Goal: Task Accomplishment & Management: Use online tool/utility

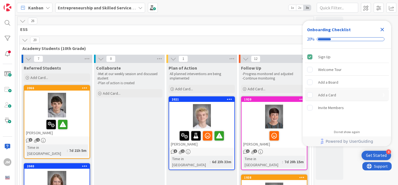
click at [325, 97] on div "Add a Card" at bounding box center [327, 95] width 18 height 7
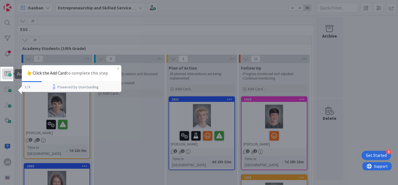
click at [6, 75] on span at bounding box center [7, 74] width 11 height 11
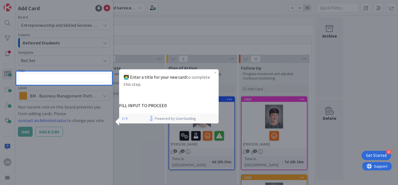
click at [79, 117] on div at bounding box center [64, 135] width 96 height 100
click at [214, 72] on icon "Close Preview" at bounding box center [215, 73] width 2 height 2
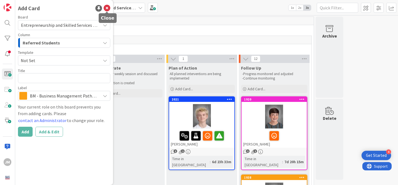
click at [108, 11] on icon at bounding box center [107, 8] width 7 height 7
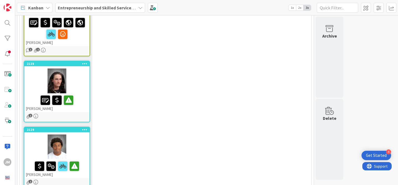
scroll to position [980, 0]
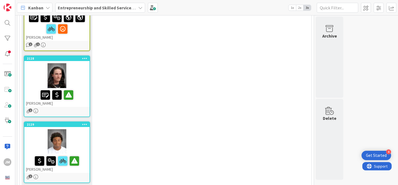
click at [79, 129] on div at bounding box center [56, 141] width 65 height 25
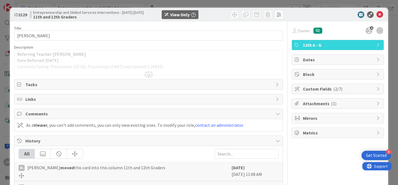
click at [148, 74] on div at bounding box center [149, 74] width 6 height 4
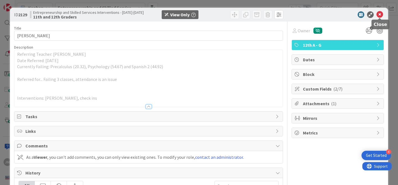
click at [379, 17] on icon at bounding box center [380, 14] width 7 height 7
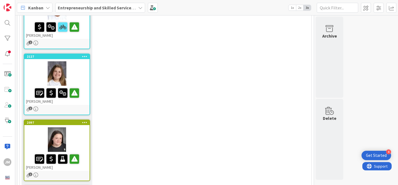
scroll to position [1118, 0]
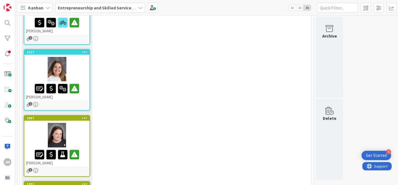
click at [85, 182] on icon at bounding box center [84, 184] width 5 height 4
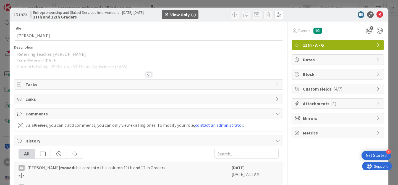
click at [327, 104] on span "Attachments ( 1 )" at bounding box center [338, 103] width 71 height 7
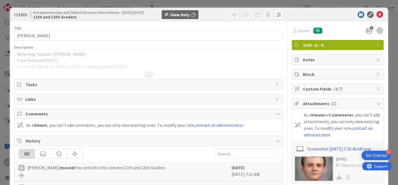
click at [327, 104] on span "Attachments ( 1 )" at bounding box center [338, 103] width 71 height 7
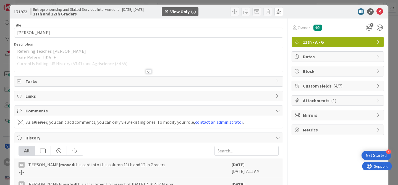
scroll to position [4, 0]
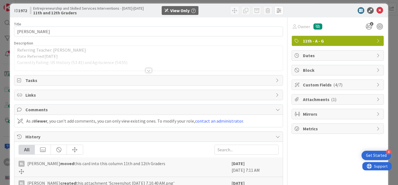
click at [148, 69] on div at bounding box center [149, 70] width 6 height 4
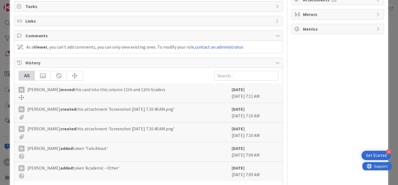
scroll to position [124, 0]
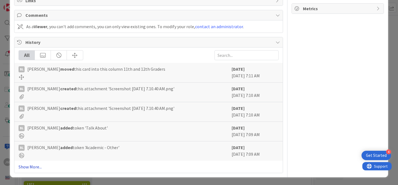
click at [32, 167] on link "Show More..." at bounding box center [149, 167] width 260 height 7
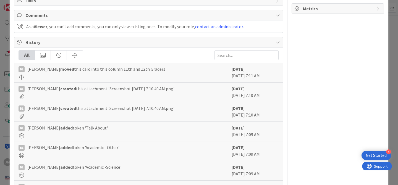
scroll to position [0, 0]
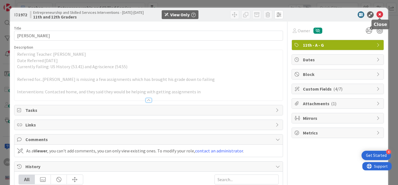
click at [379, 13] on icon at bounding box center [380, 14] width 7 height 7
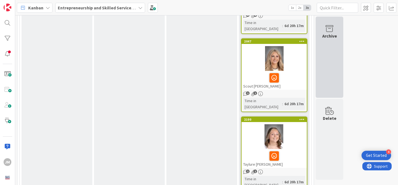
scroll to position [616, 0]
